Goal: Task Accomplishment & Management: Manage account settings

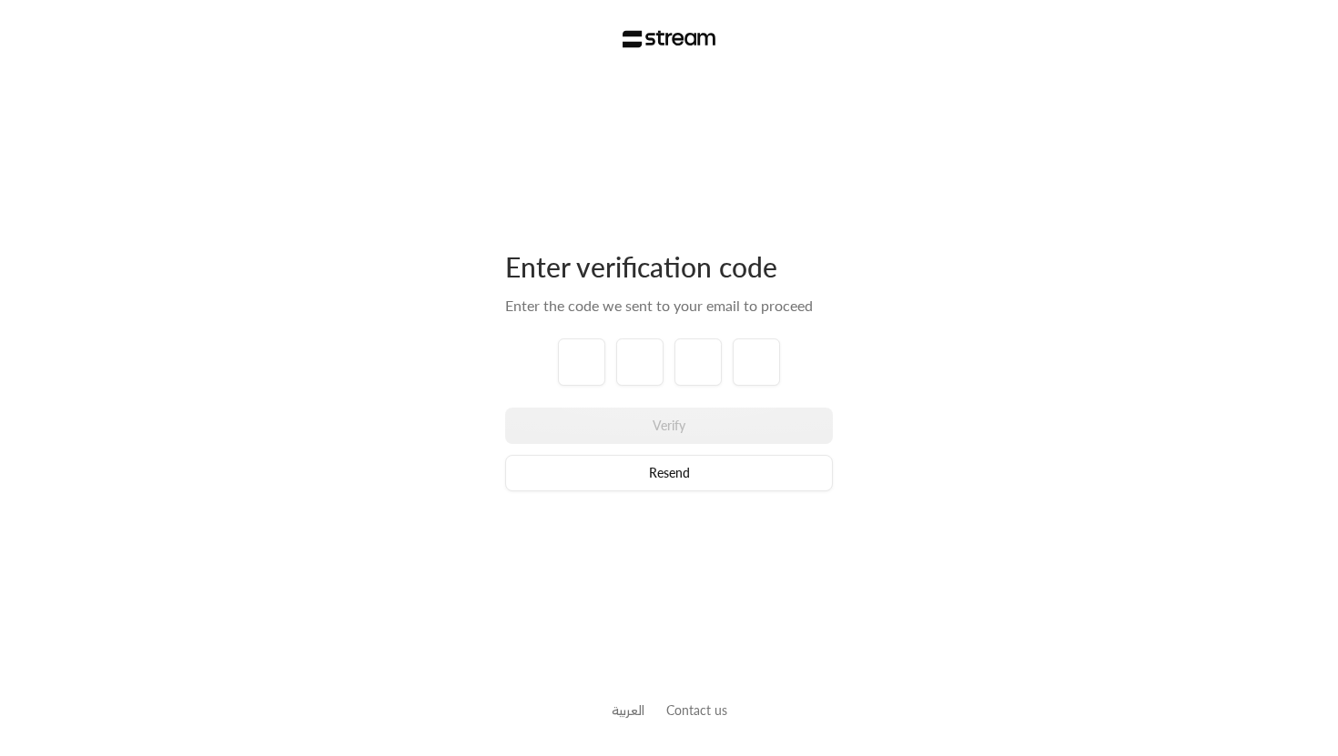
click at [683, 34] on img at bounding box center [669, 39] width 94 height 18
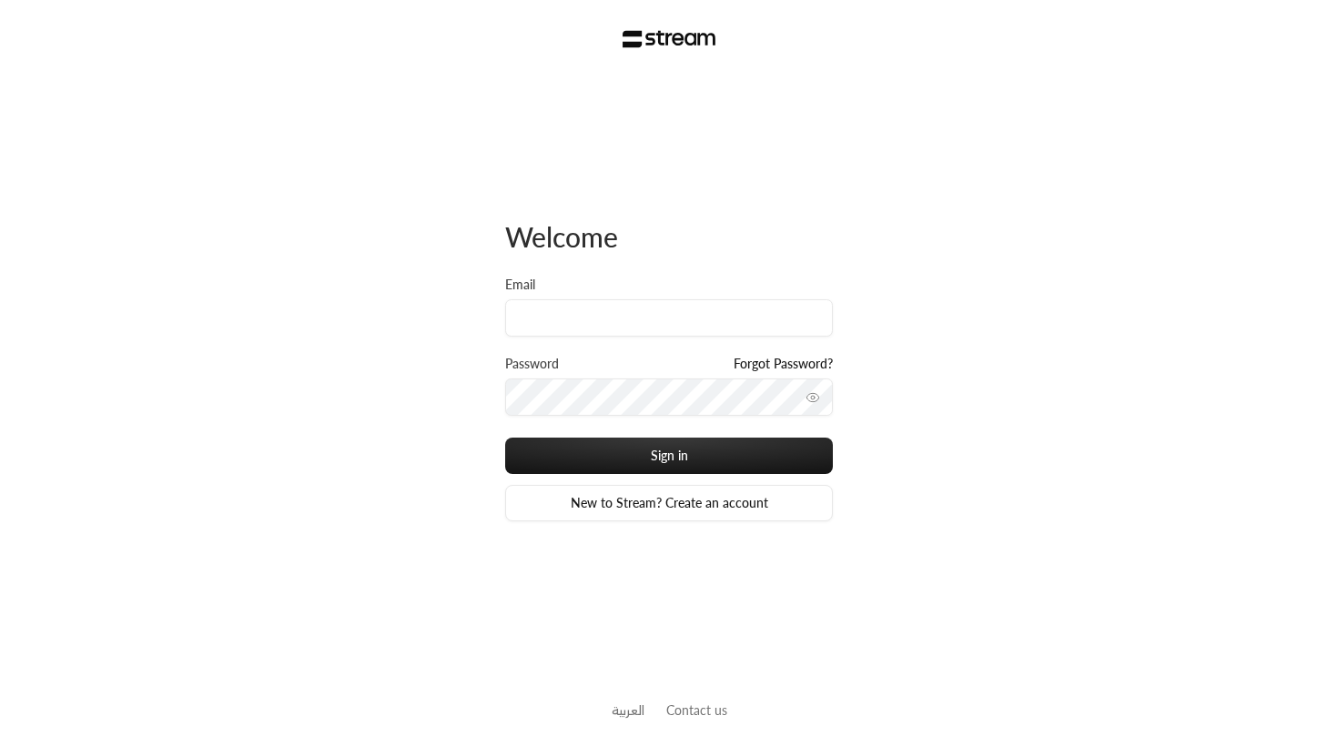
type input "[EMAIL_ADDRESS][DOMAIN_NAME]"
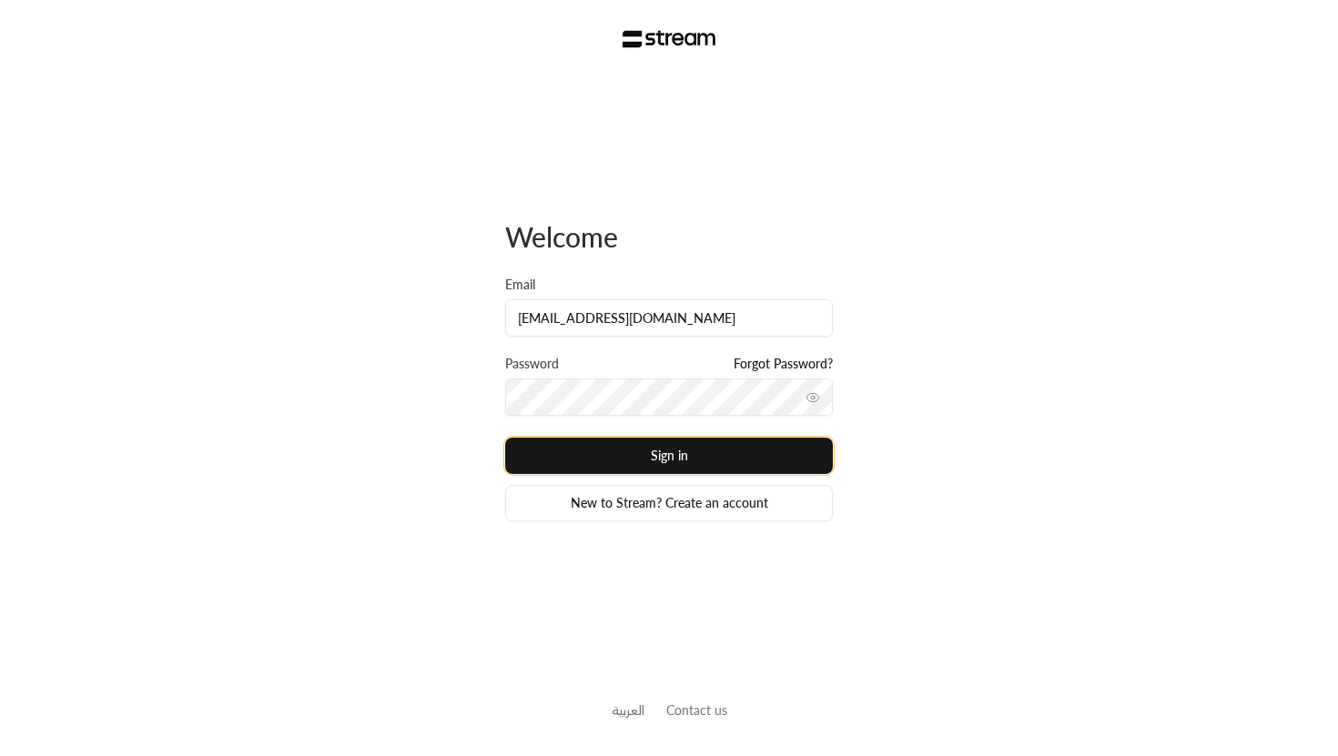
click at [678, 467] on button "Sign in" at bounding box center [669, 456] width 328 height 36
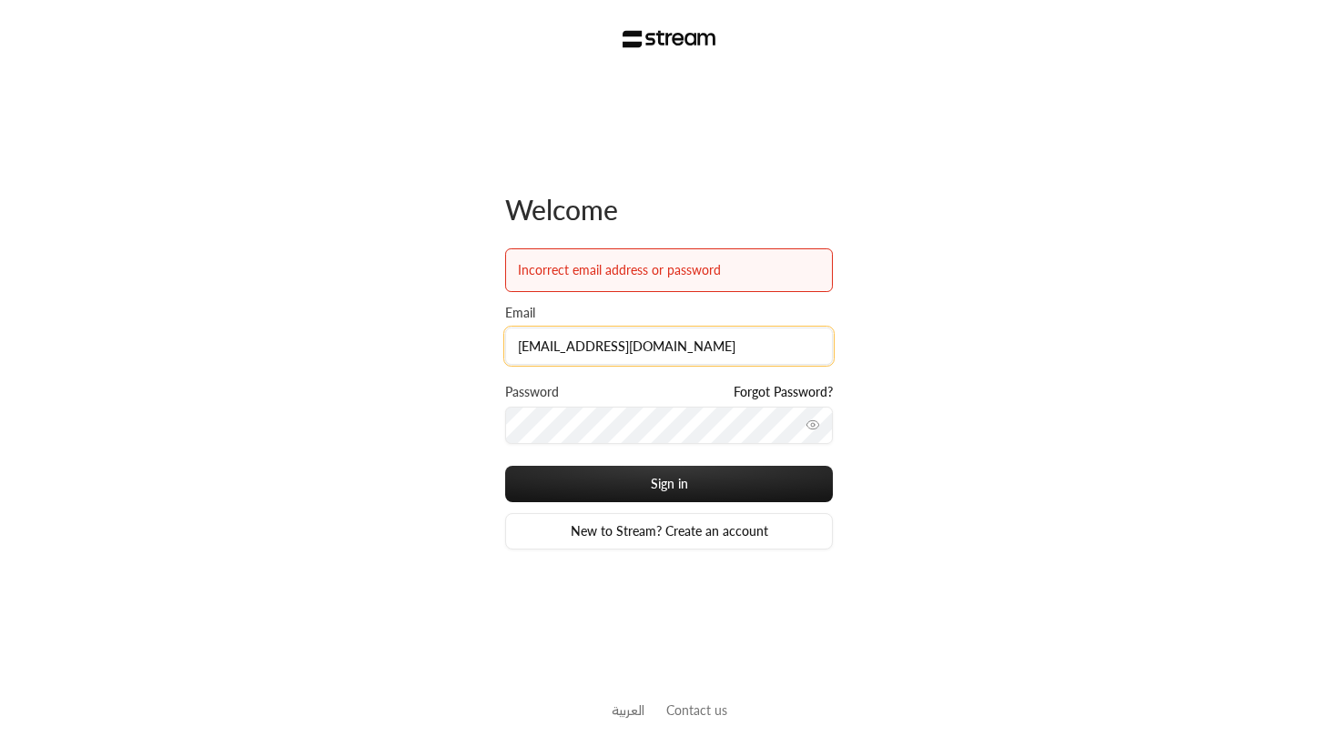
click at [683, 344] on input "[EMAIL_ADDRESS][DOMAIN_NAME]" at bounding box center [669, 346] width 328 height 37
click at [820, 426] on button "toggle password visibility" at bounding box center [812, 424] width 29 height 29
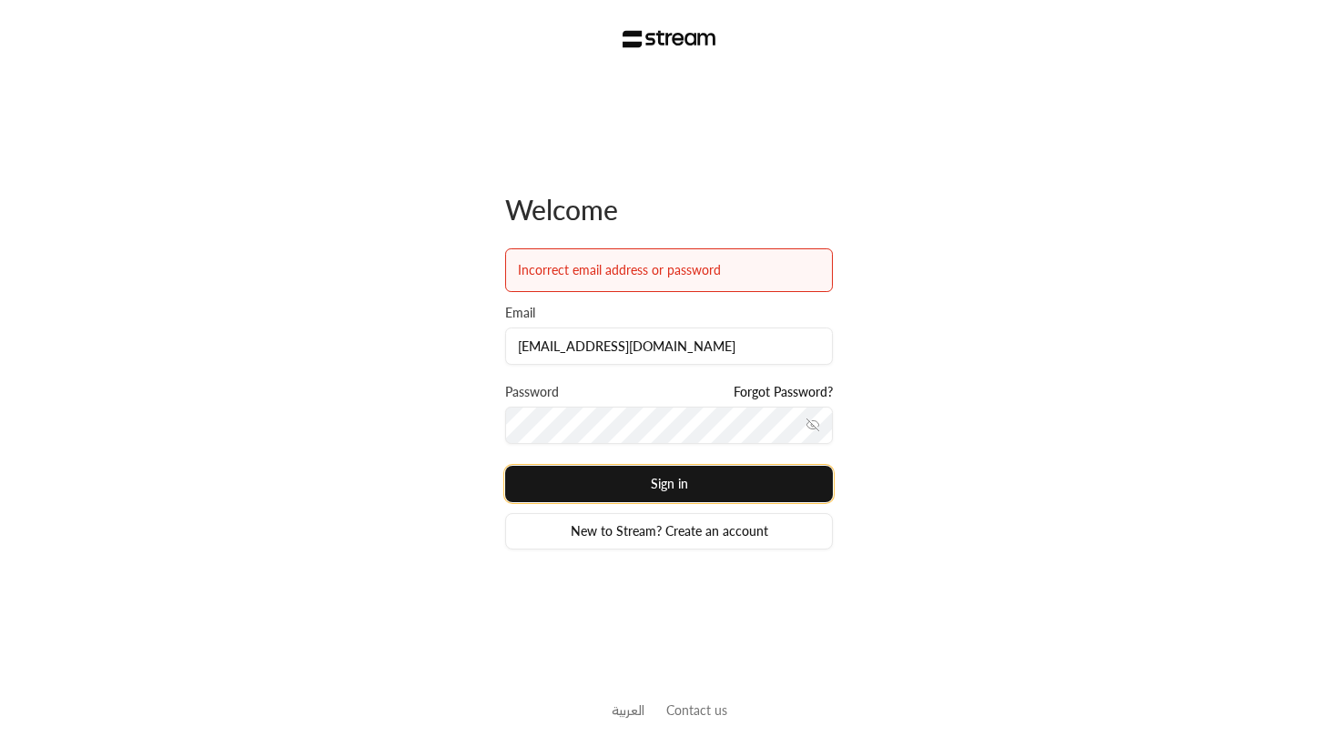
click at [629, 466] on button "Sign in" at bounding box center [669, 484] width 328 height 36
click at [642, 490] on button "Sign in" at bounding box center [669, 484] width 328 height 36
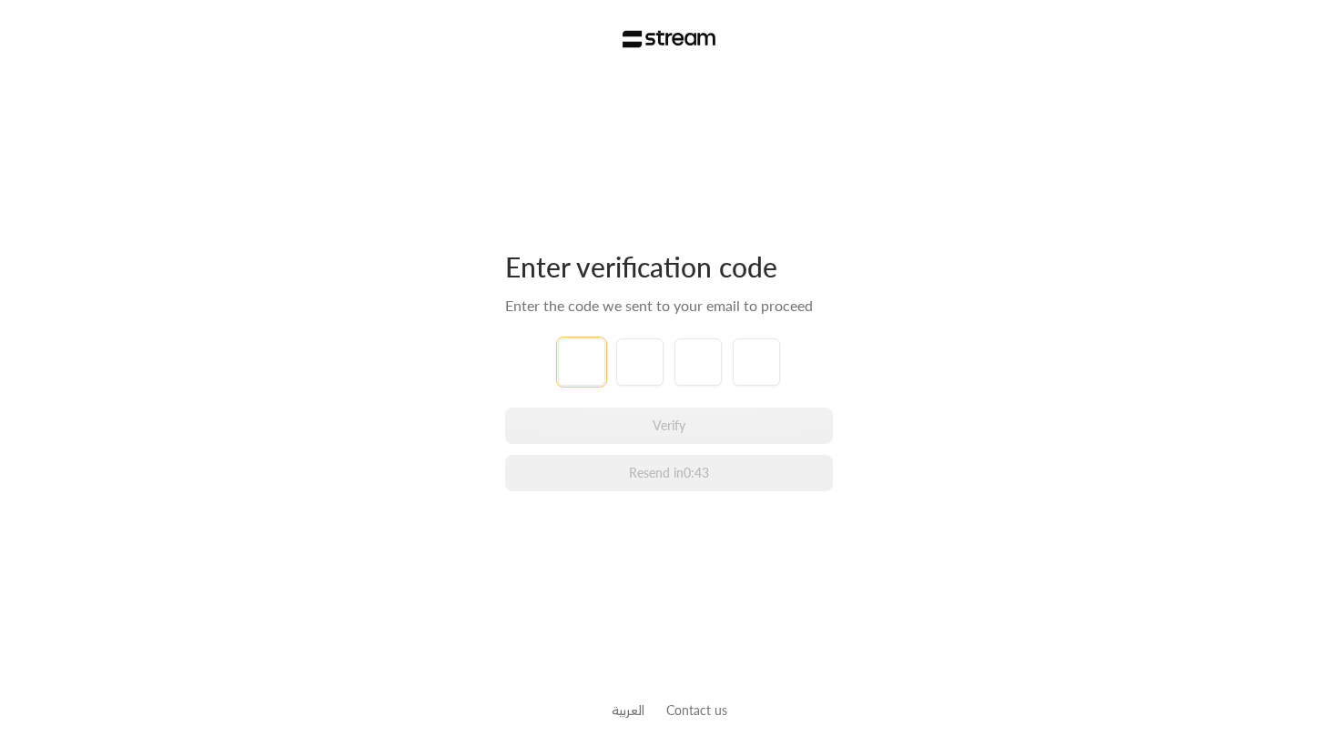
type input "9"
type input "0"
type input "6"
type input "9"
click at [834, 385] on div "Enter verification code Enter the code we sent to your email to proceed 9 0 6 9…" at bounding box center [669, 378] width 1338 height 756
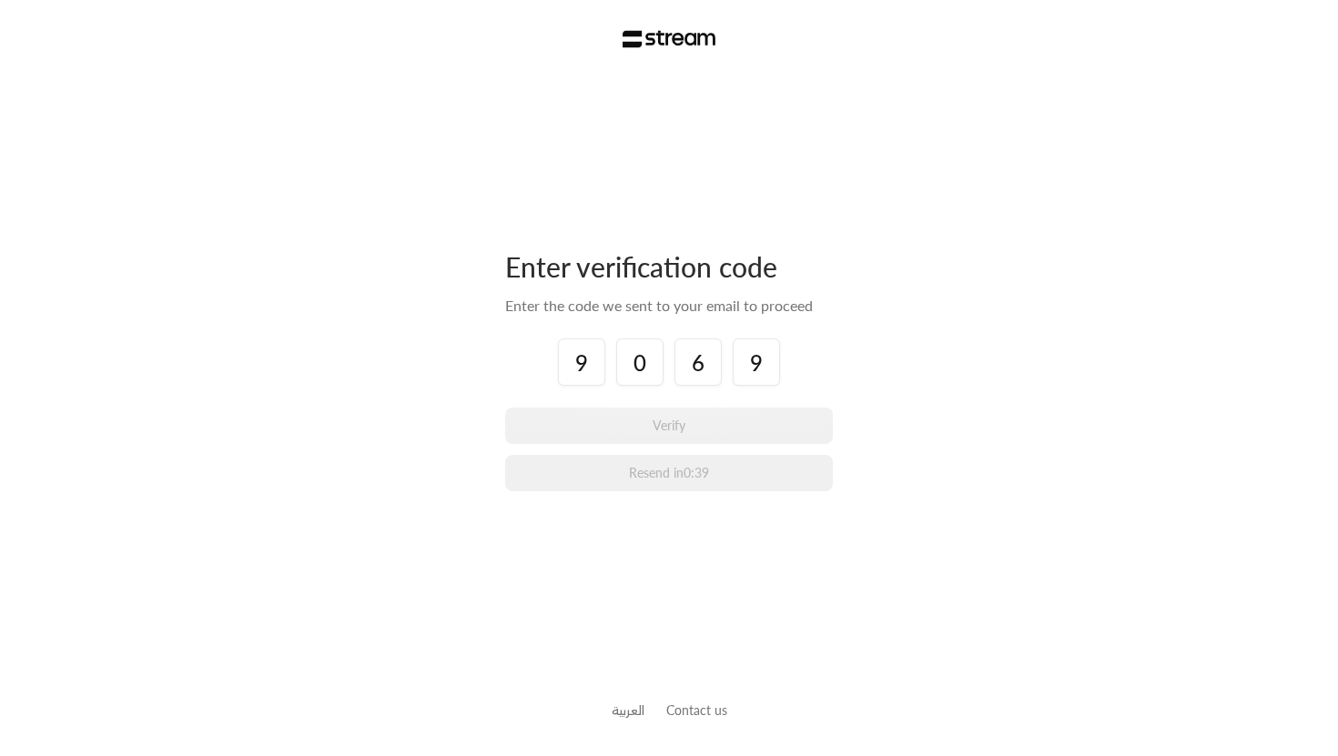
click at [737, 415] on div "Verify Resend in 0:39" at bounding box center [669, 450] width 328 height 84
